Goal: Transaction & Acquisition: Purchase product/service

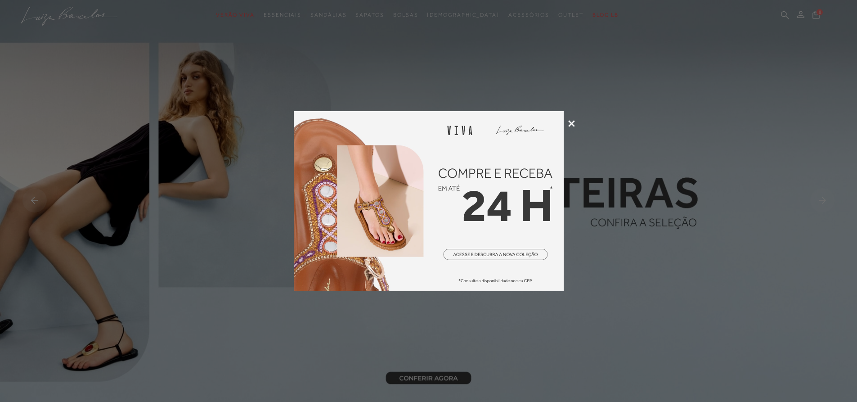
click at [573, 124] on icon at bounding box center [571, 123] width 7 height 7
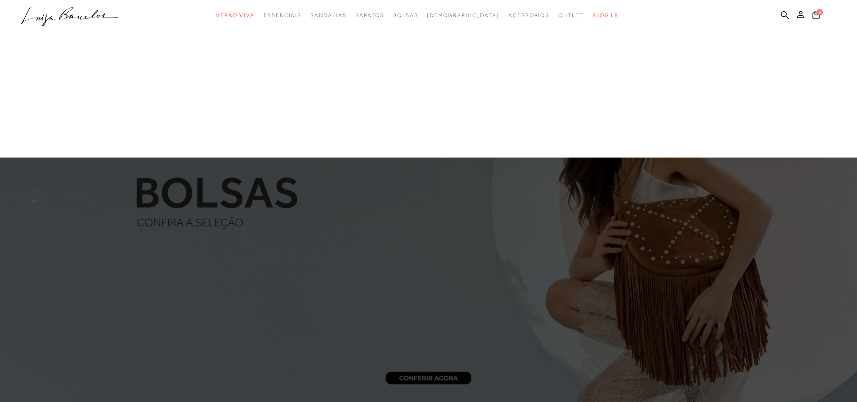
click at [0, 0] on link "Cases" at bounding box center [0, 0] width 0 height 0
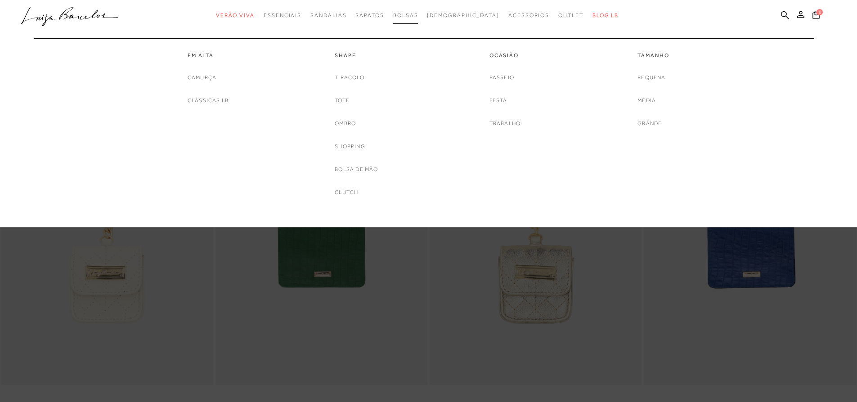
click at [418, 11] on link "Bolsas" at bounding box center [405, 15] width 25 height 17
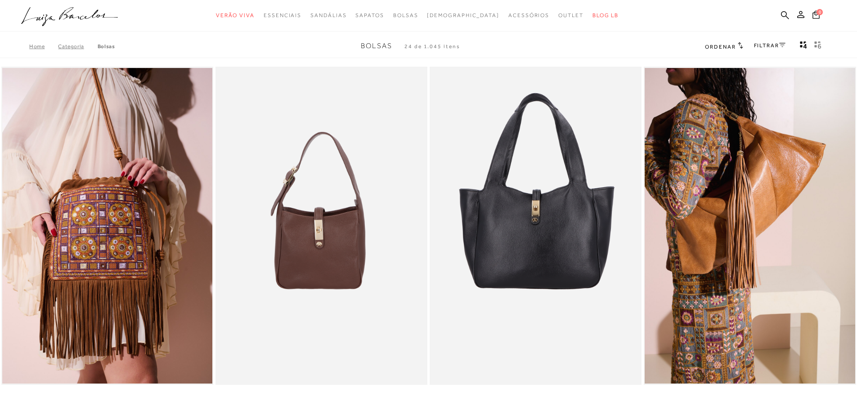
drag, startPoint x: 0, startPoint y: 0, endPoint x: 703, endPoint y: 45, distance: 704.6
click at [705, 45] on span "Ordenar" at bounding box center [720, 47] width 31 height 6
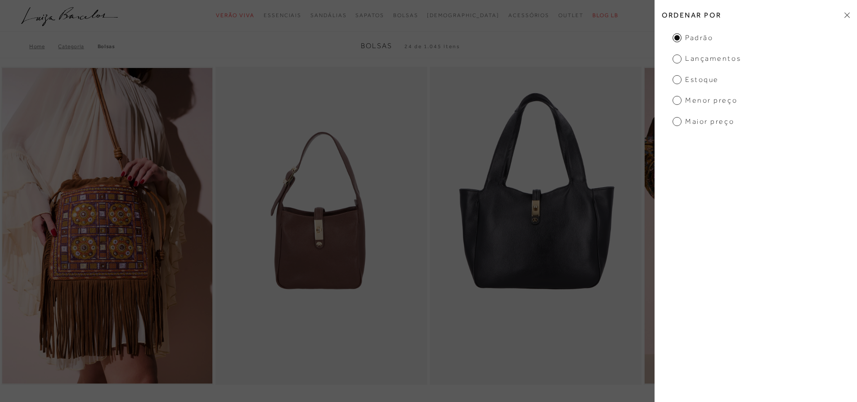
click at [695, 103] on span "Menor preço" at bounding box center [705, 100] width 65 height 10
